Goal: Transaction & Acquisition: Purchase product/service

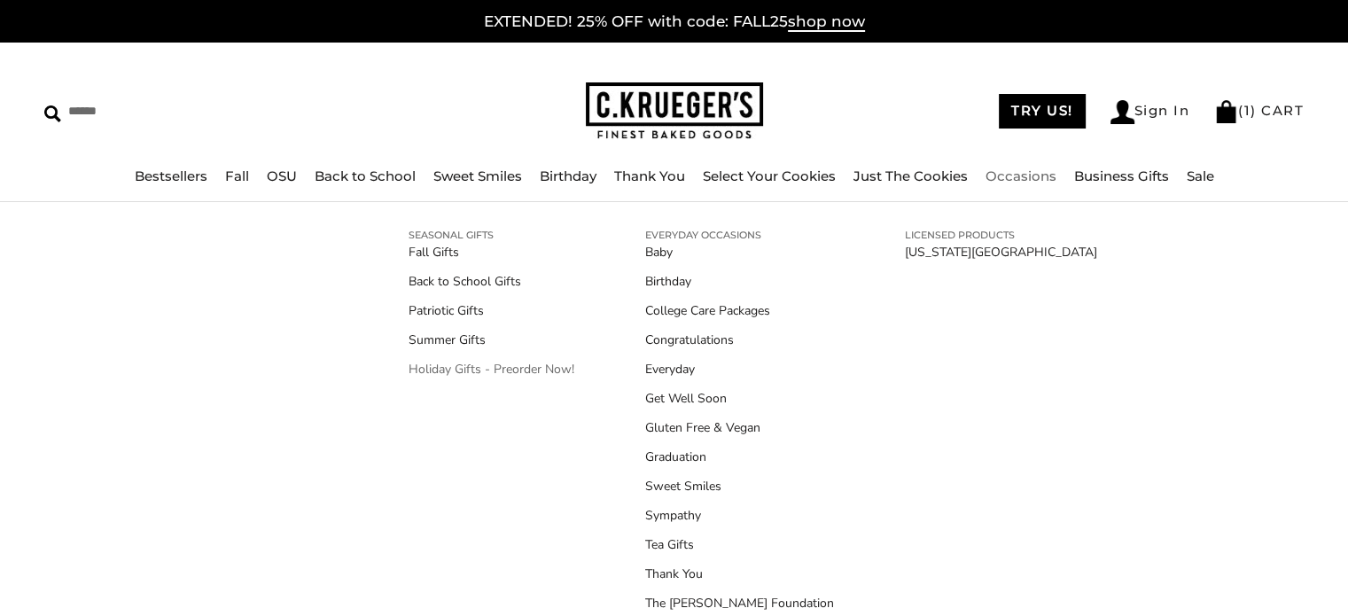
click at [452, 366] on link "Holiday Gifts - Preorder Now!" at bounding box center [492, 369] width 166 height 19
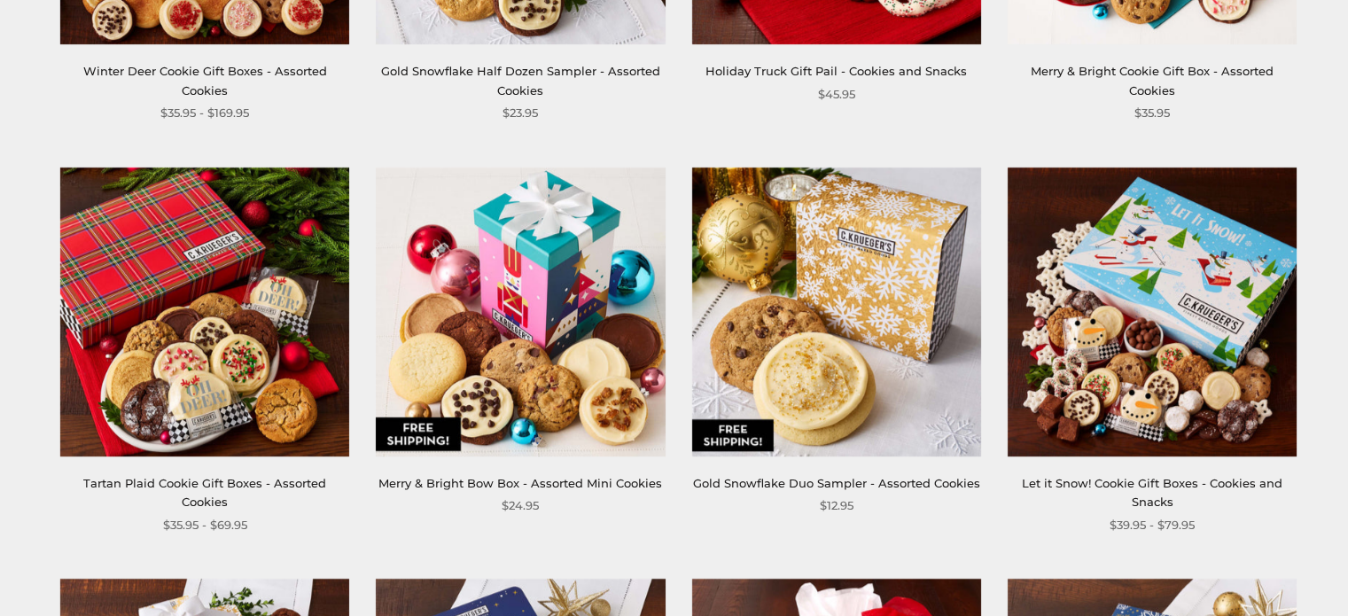
scroll to position [1105, 0]
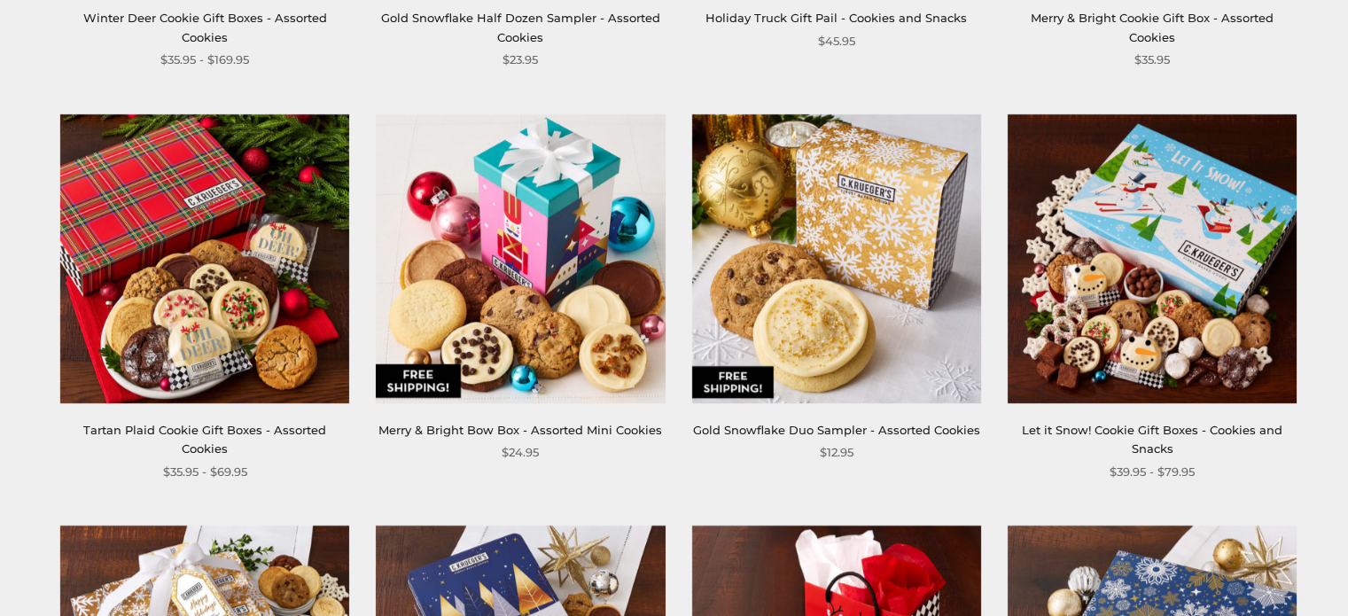
drag, startPoint x: 819, startPoint y: 354, endPoint x: 780, endPoint y: 138, distance: 218.8
click at [780, 138] on img at bounding box center [835, 257] width 289 height 289
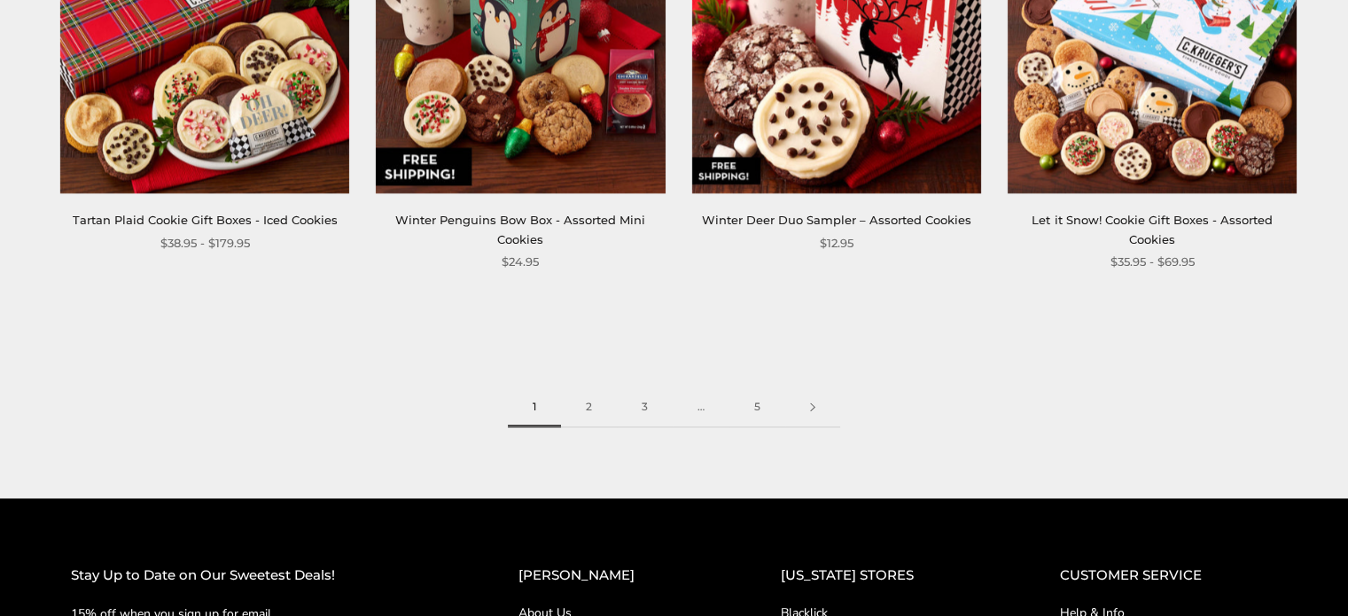
scroll to position [2561, 0]
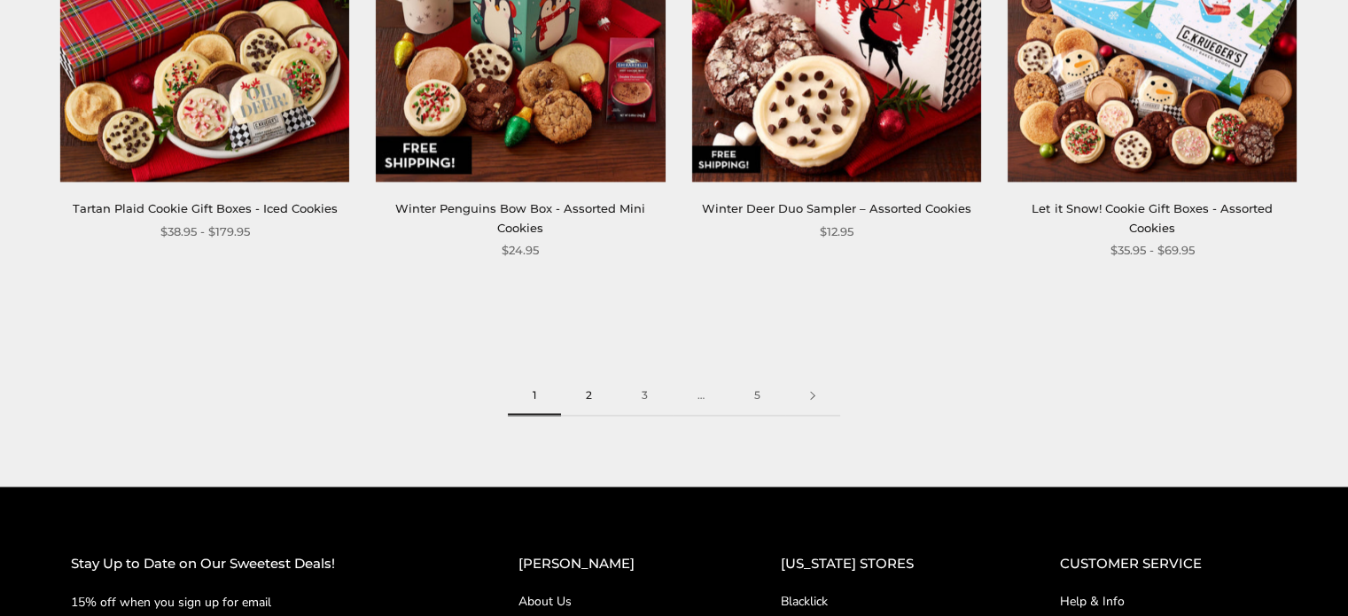
click at [592, 393] on link "2" at bounding box center [589, 396] width 56 height 40
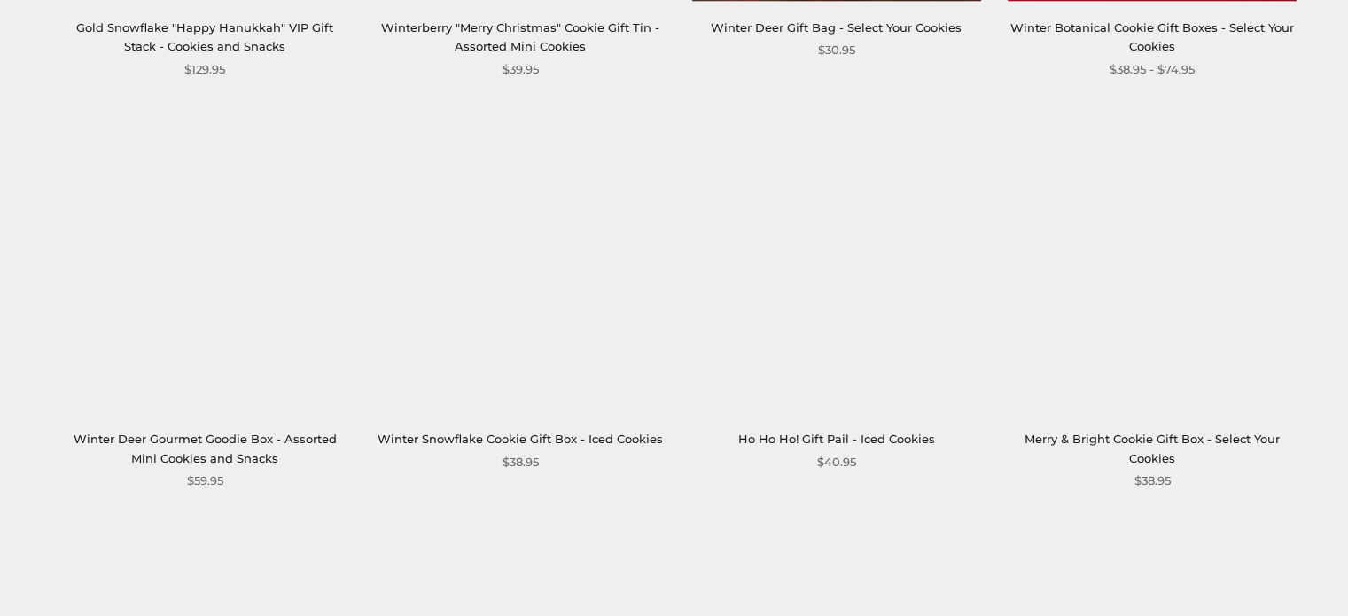
scroll to position [2433, 0]
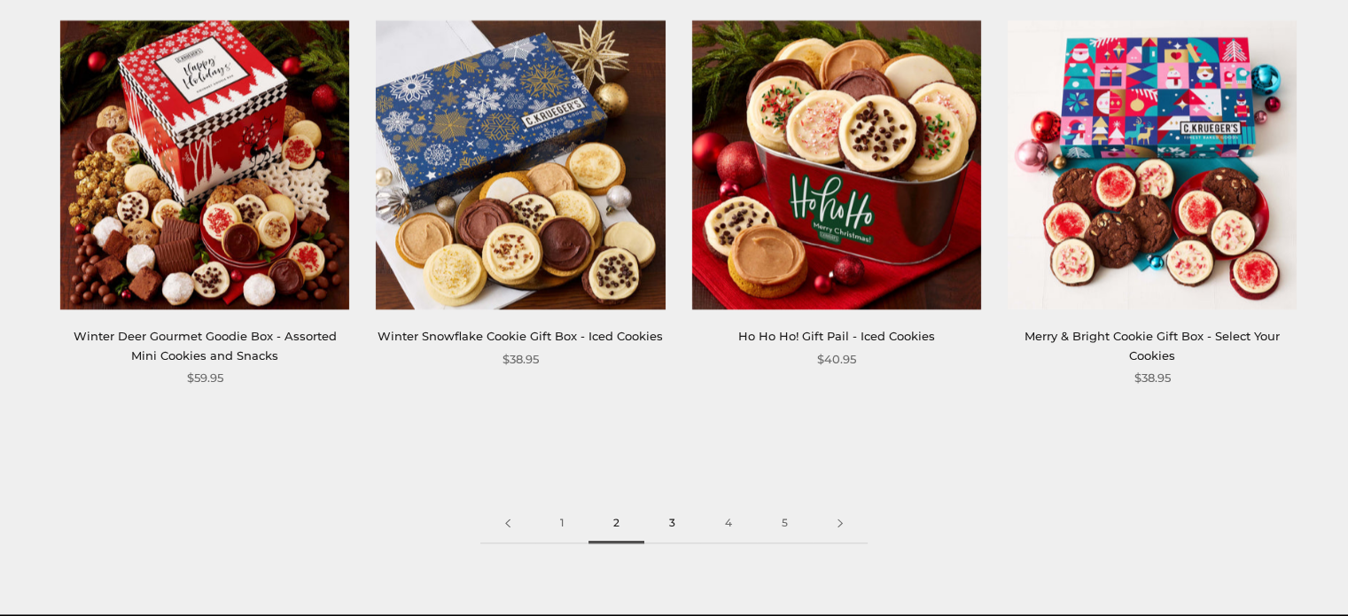
click at [667, 518] on link "3" at bounding box center [672, 523] width 56 height 40
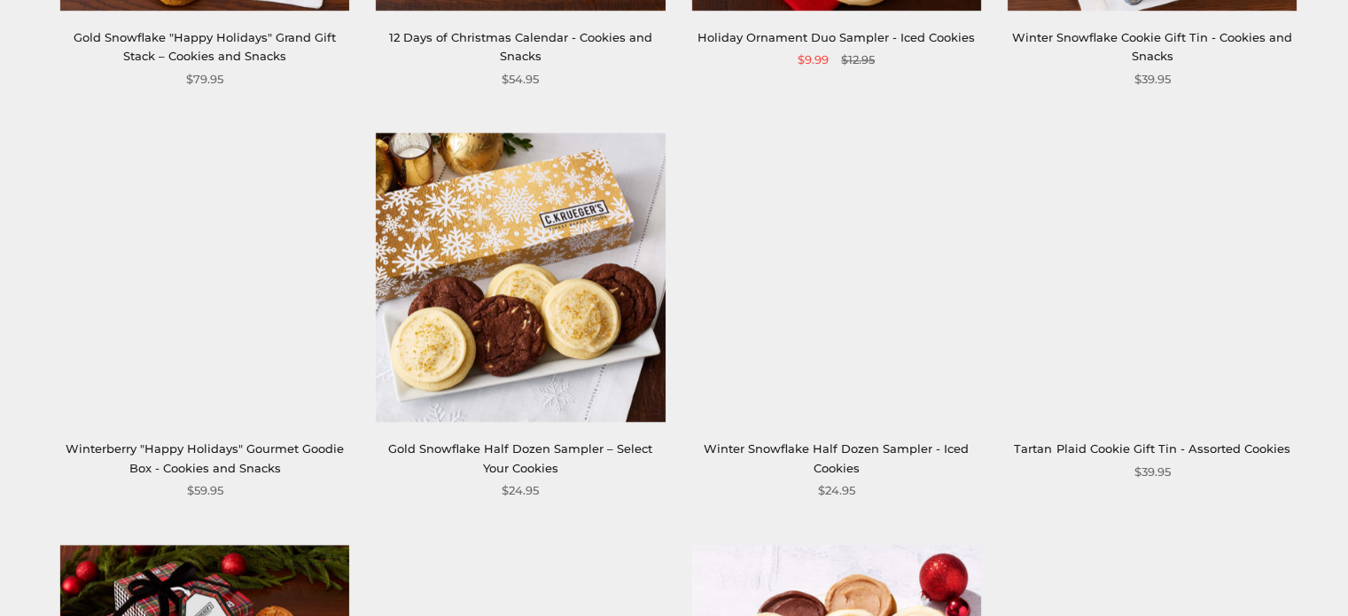
scroll to position [1498, 0]
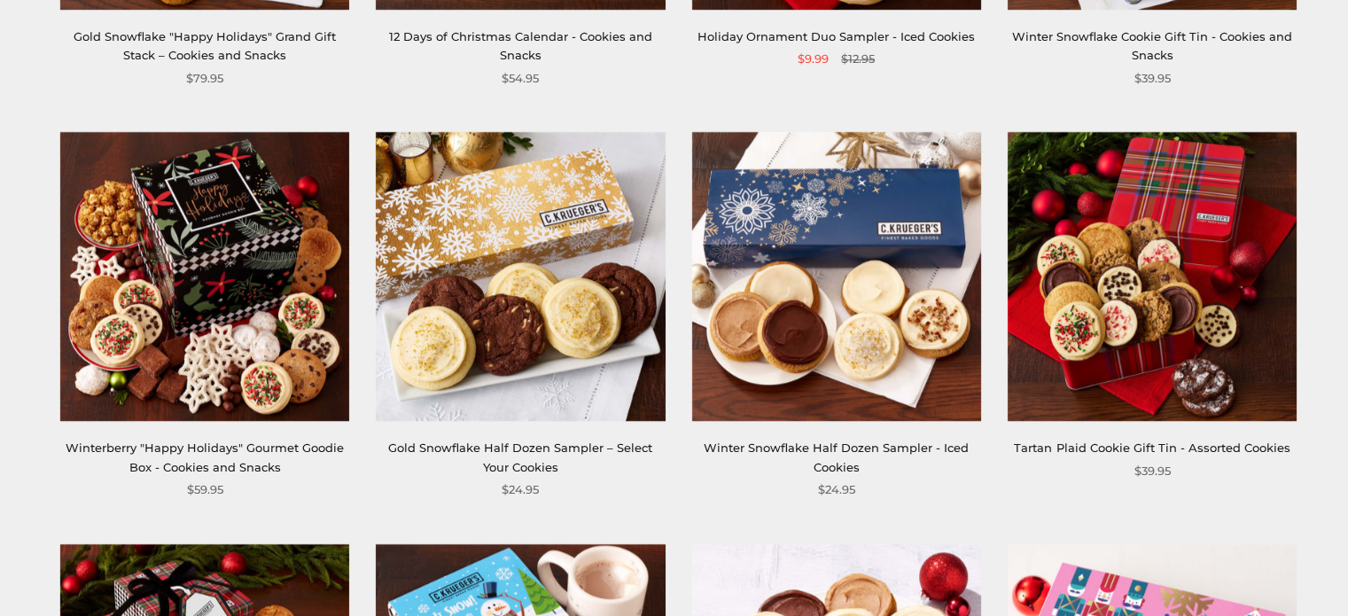
click at [564, 443] on link "Gold Snowflake Half Dozen Sampler – Select Your Cookies" at bounding box center [520, 456] width 264 height 33
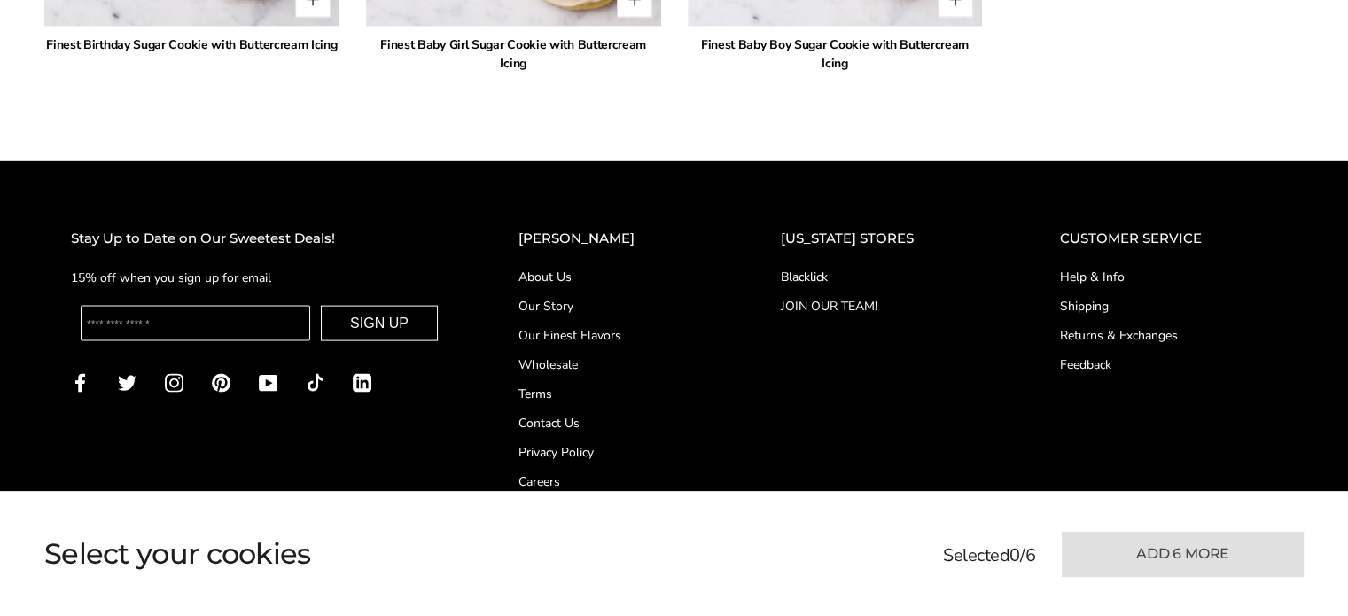
scroll to position [3793, 0]
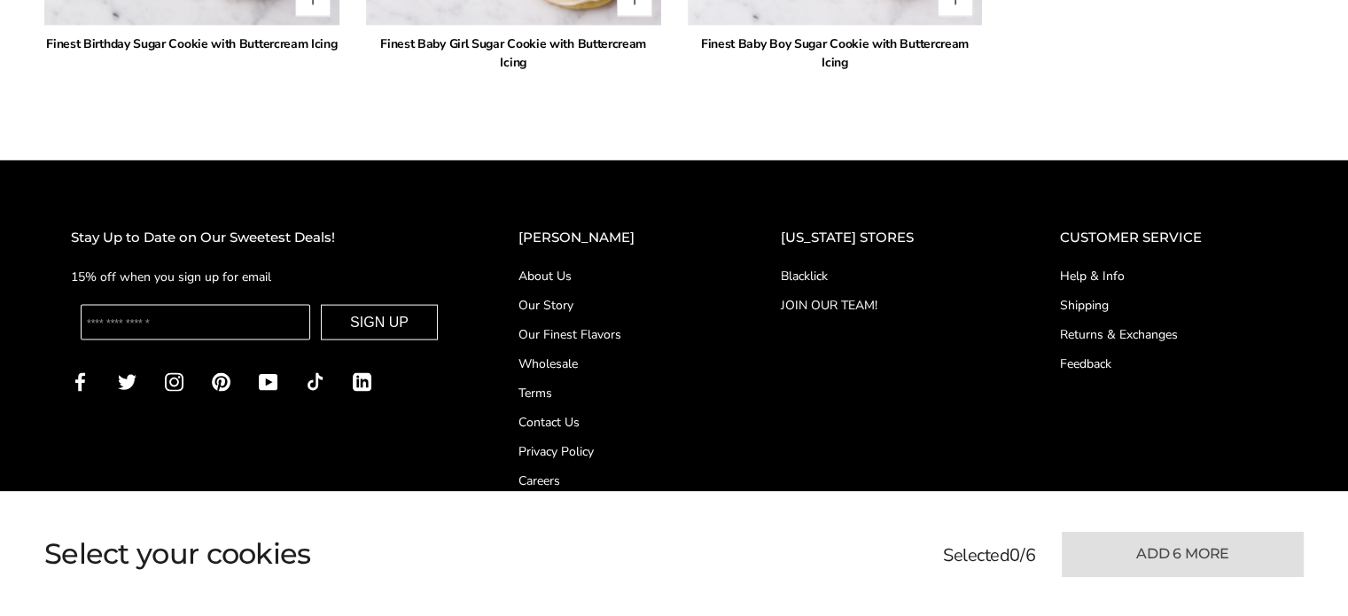
click at [1082, 296] on link "Shipping" at bounding box center [1168, 305] width 217 height 19
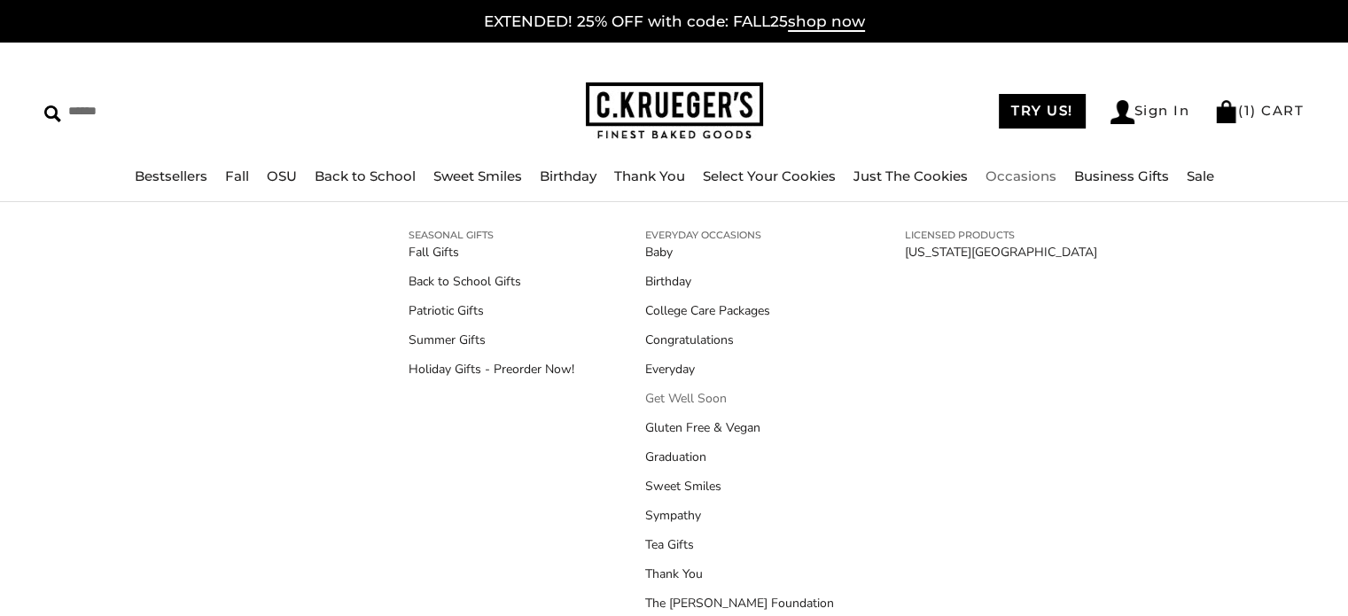
scroll to position [37, 0]
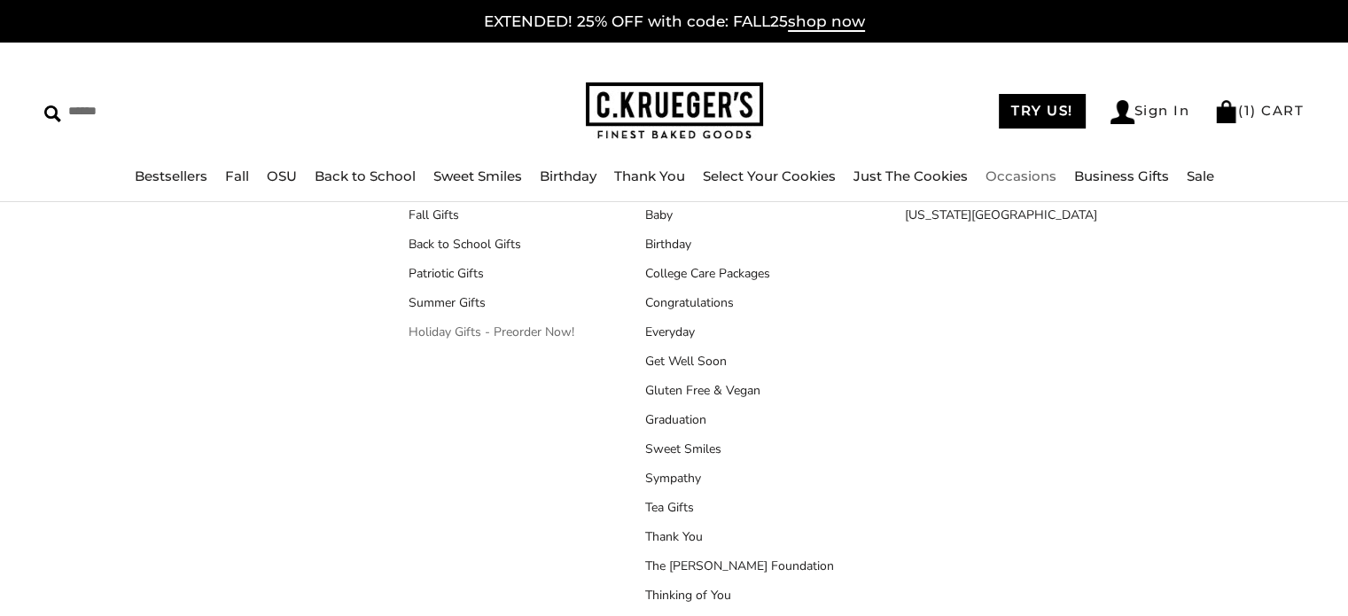
click at [472, 331] on link "Holiday Gifts - Preorder Now!" at bounding box center [492, 332] width 166 height 19
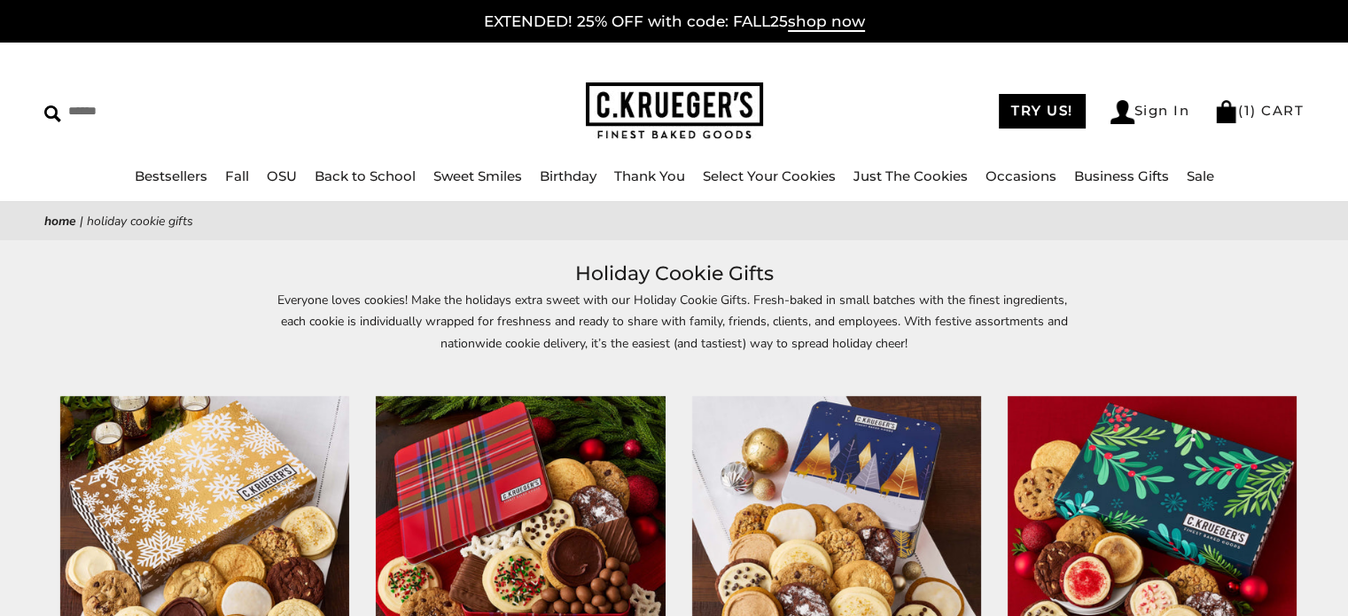
click at [696, 344] on p "Everyone loves cookies! Make the holidays extra sweet with our Holiday Cookie G…" at bounding box center [674, 334] width 815 height 88
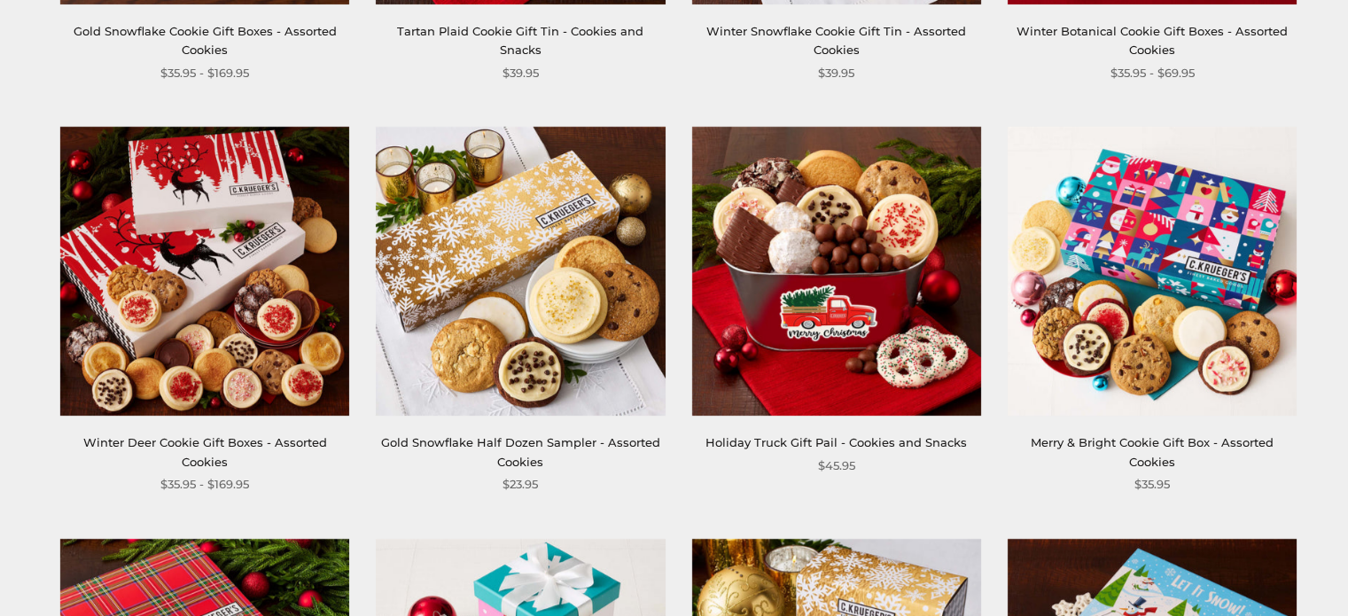
scroll to position [687, 0]
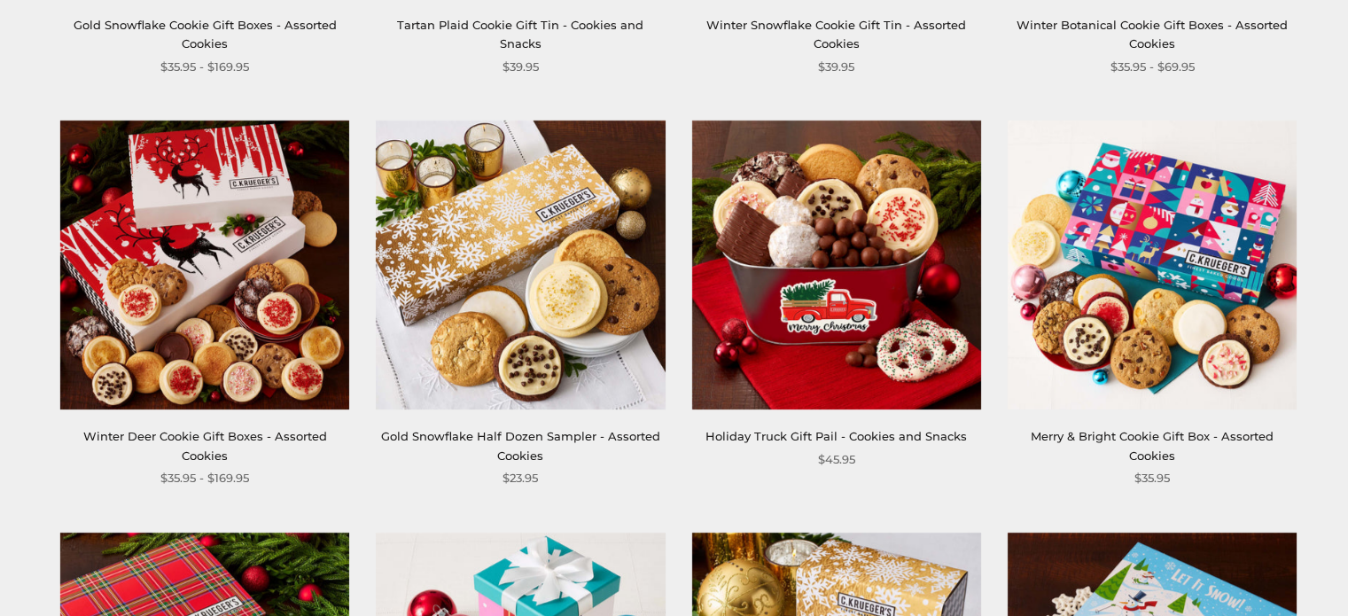
click at [1037, 437] on link "Merry & Bright Cookie Gift Box - Assorted Cookies" at bounding box center [1152, 445] width 243 height 33
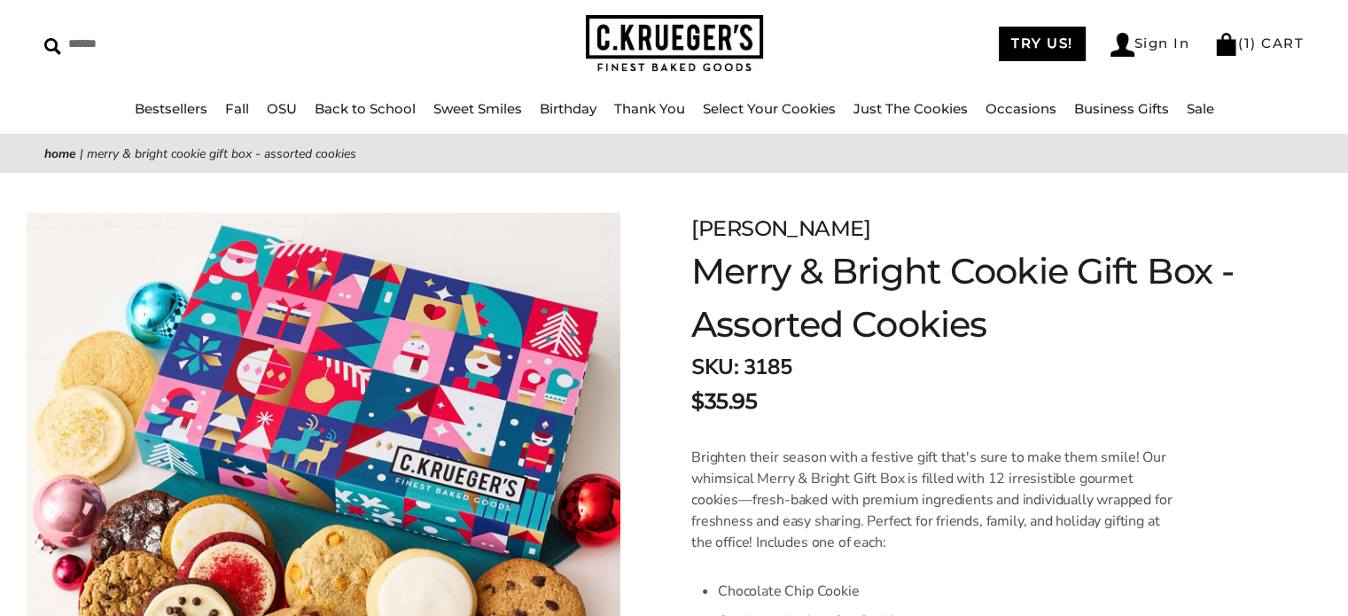
scroll to position [62, 0]
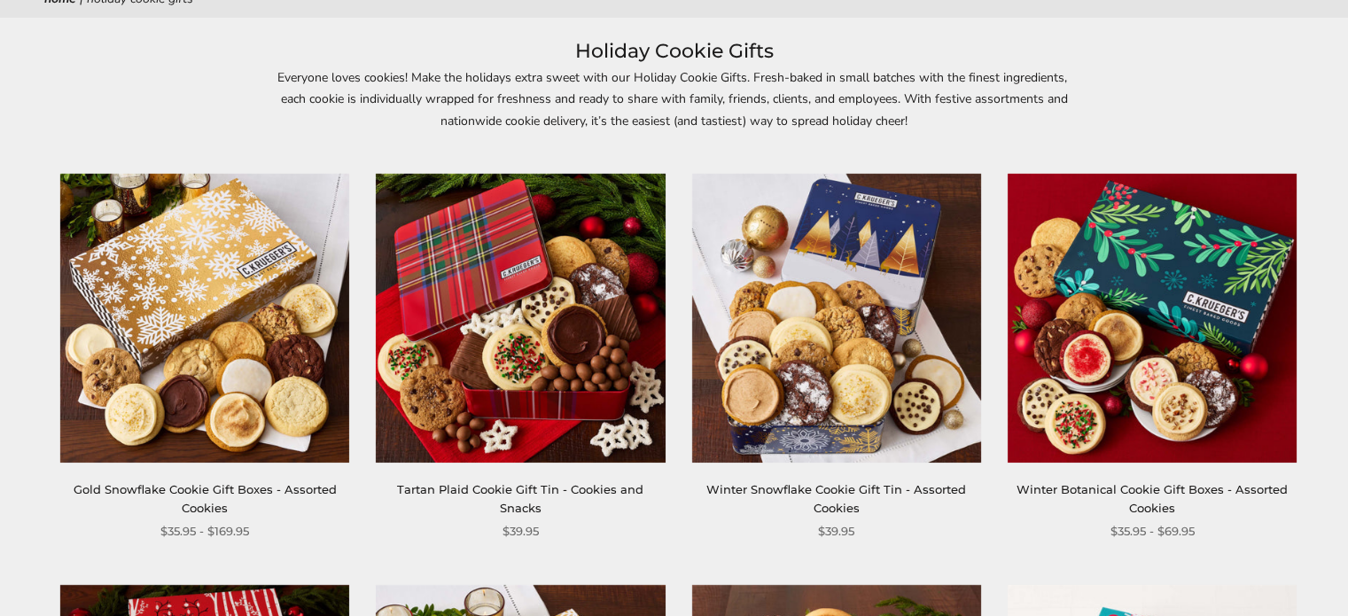
scroll to position [215, 0]
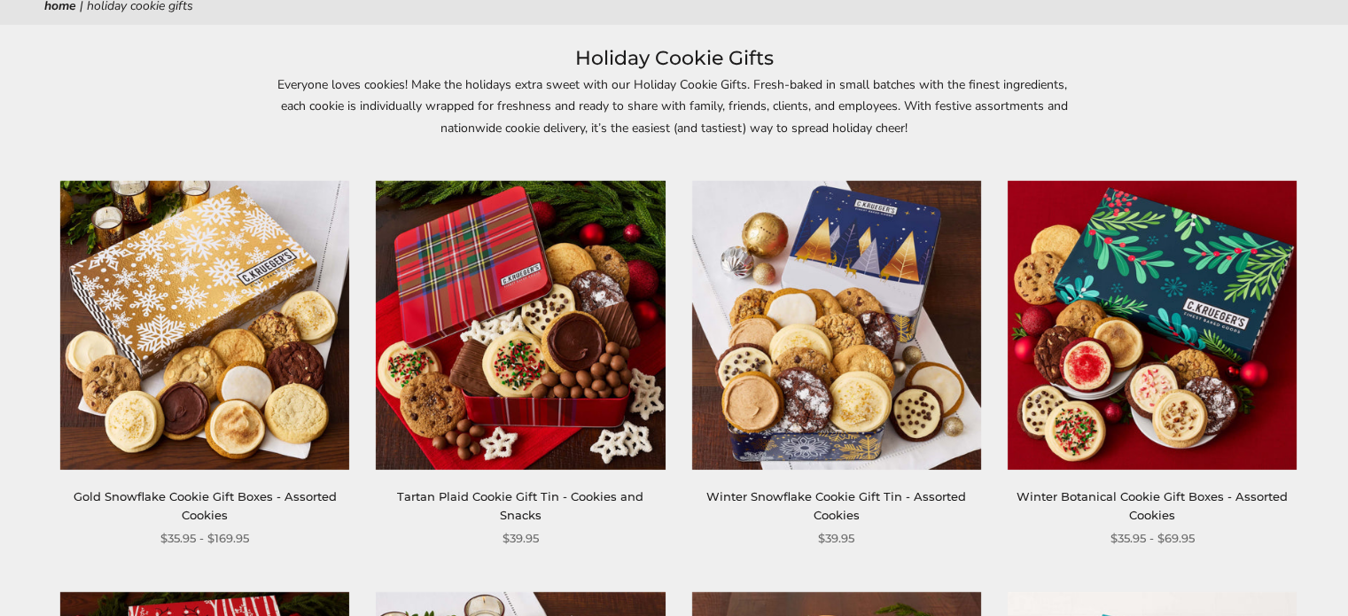
click at [456, 495] on link "Tartan Plaid Cookie Gift Tin - Cookies and Snacks" at bounding box center [520, 505] width 246 height 33
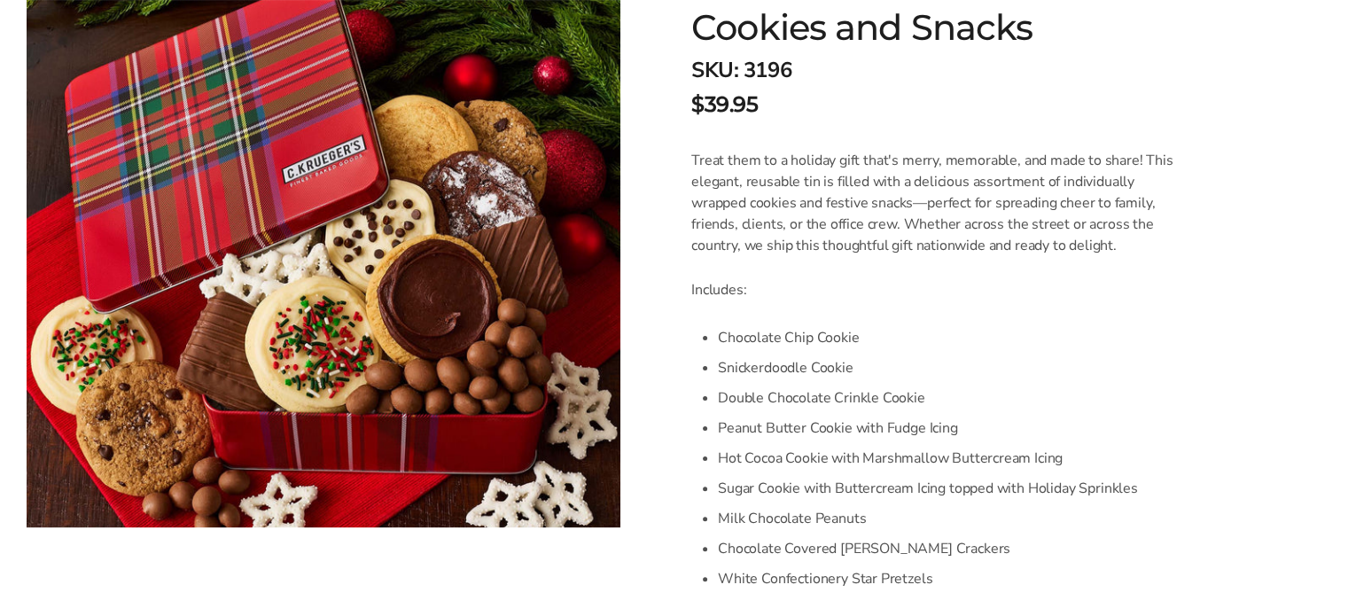
scroll to position [307, 0]
